Goal: Information Seeking & Learning: Learn about a topic

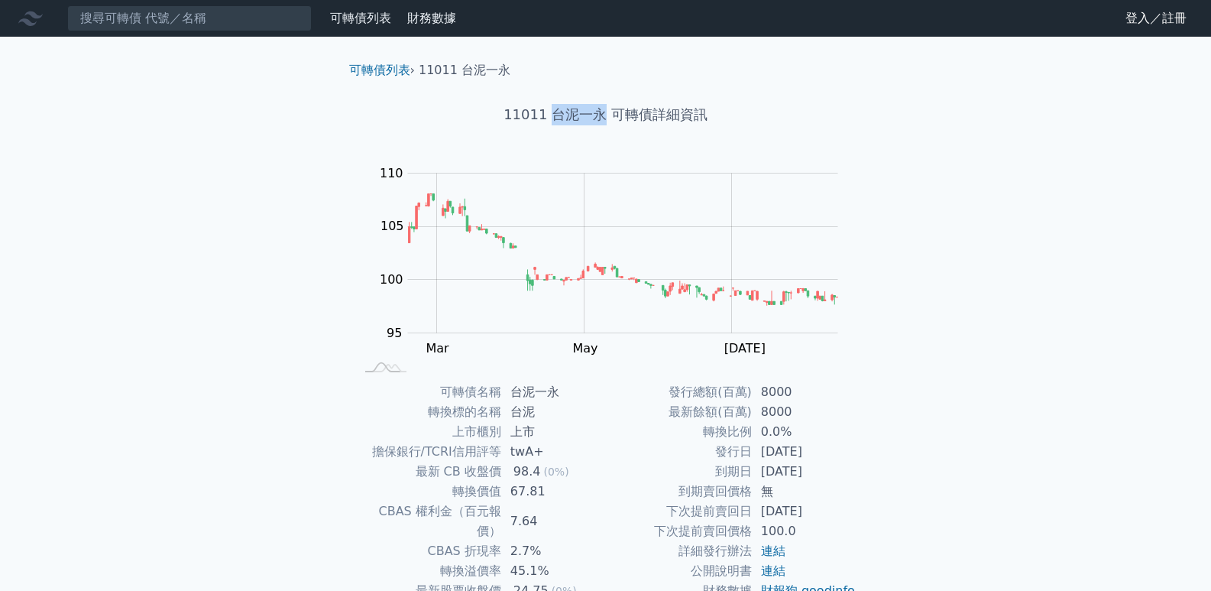
drag, startPoint x: 553, startPoint y: 112, endPoint x: 601, endPoint y: 114, distance: 48.2
click at [601, 114] on h1 "11011 台泥一永 可轉債詳細資訊" at bounding box center [606, 114] width 538 height 21
copy h1 "台泥一永"
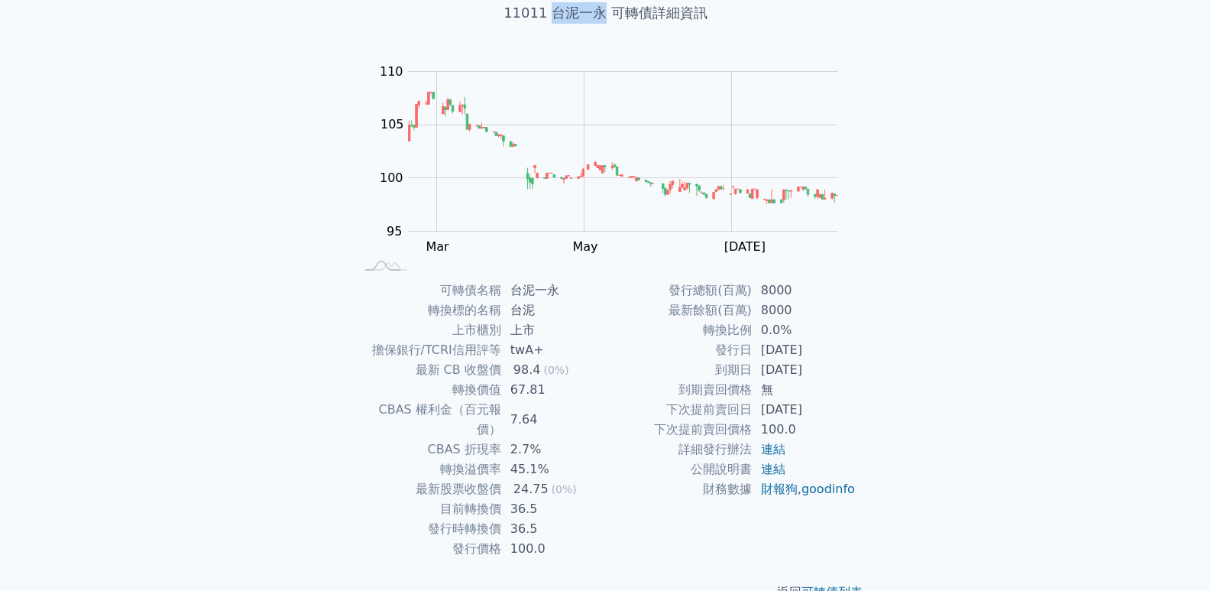
scroll to position [117, 0]
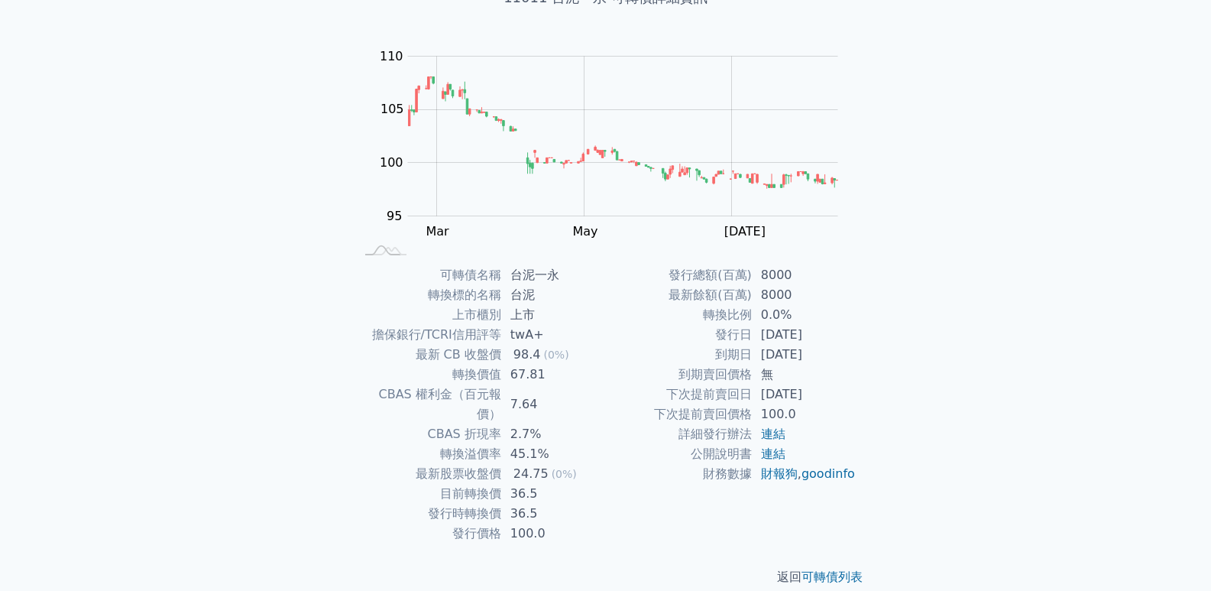
click at [274, 491] on div "可轉債列表 財務數據 可轉債列表 財務數據 登入／註冊 登入／註冊 可轉債列表 › 11011 台泥一永 11011 台泥一永 可轉債詳細資訊 Zoom Ou…" at bounding box center [605, 247] width 1211 height 728
click at [520, 351] on div "98.4" at bounding box center [528, 355] width 34 height 20
copy div "98.4"
click at [355, 342] on td "擔保銀行/TCRI信用評等" at bounding box center [428, 335] width 146 height 20
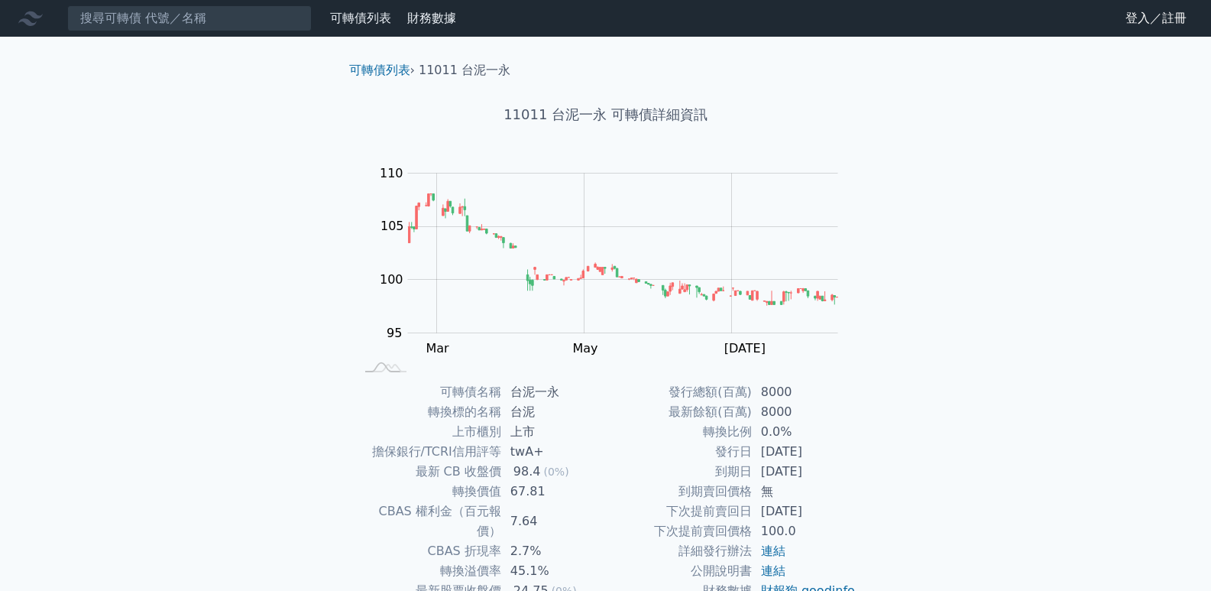
scroll to position [117, 0]
